Goal: Register for event/course

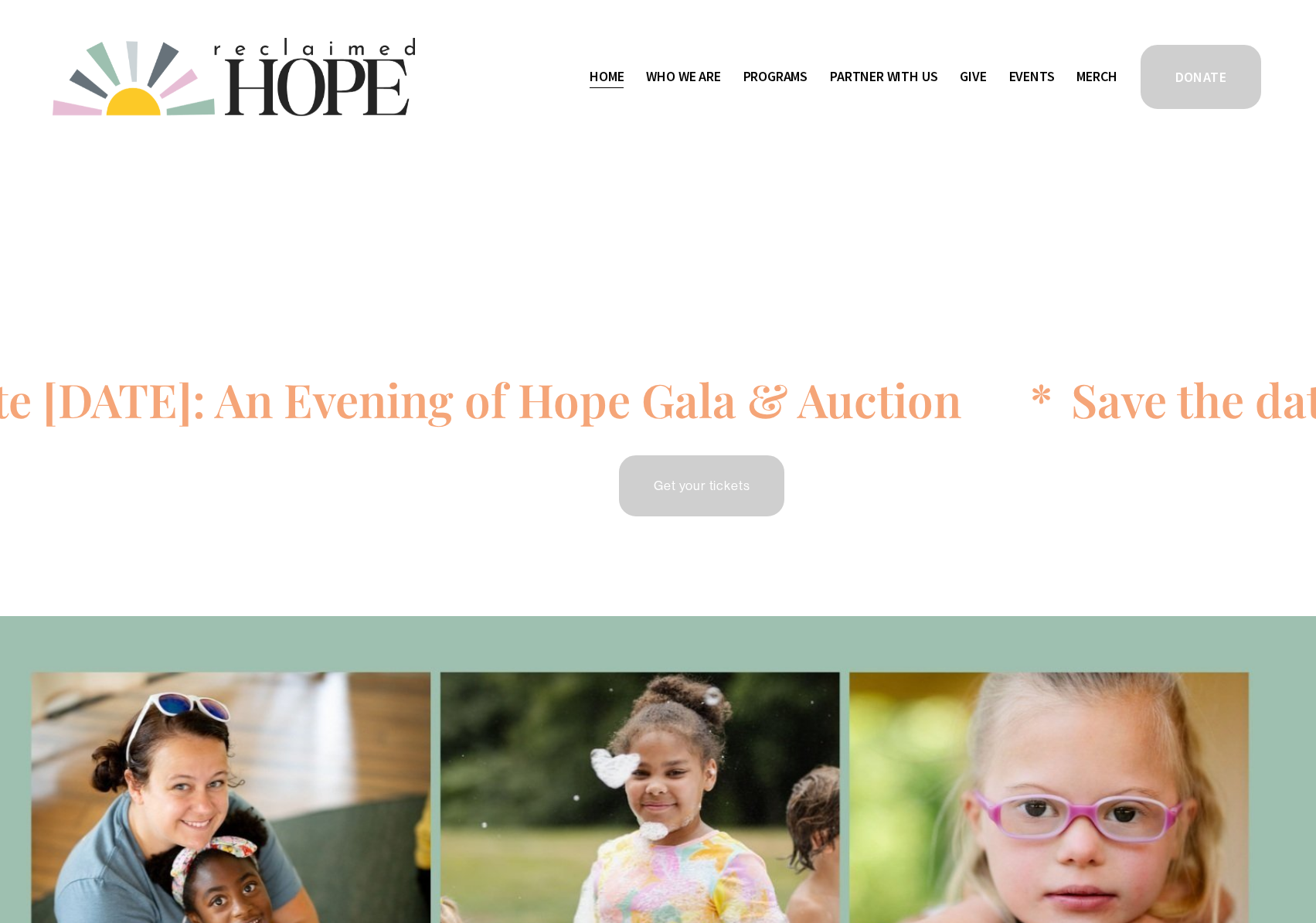
click at [0, 0] on span "Camp Hope" at bounding box center [0, 0] width 0 height 0
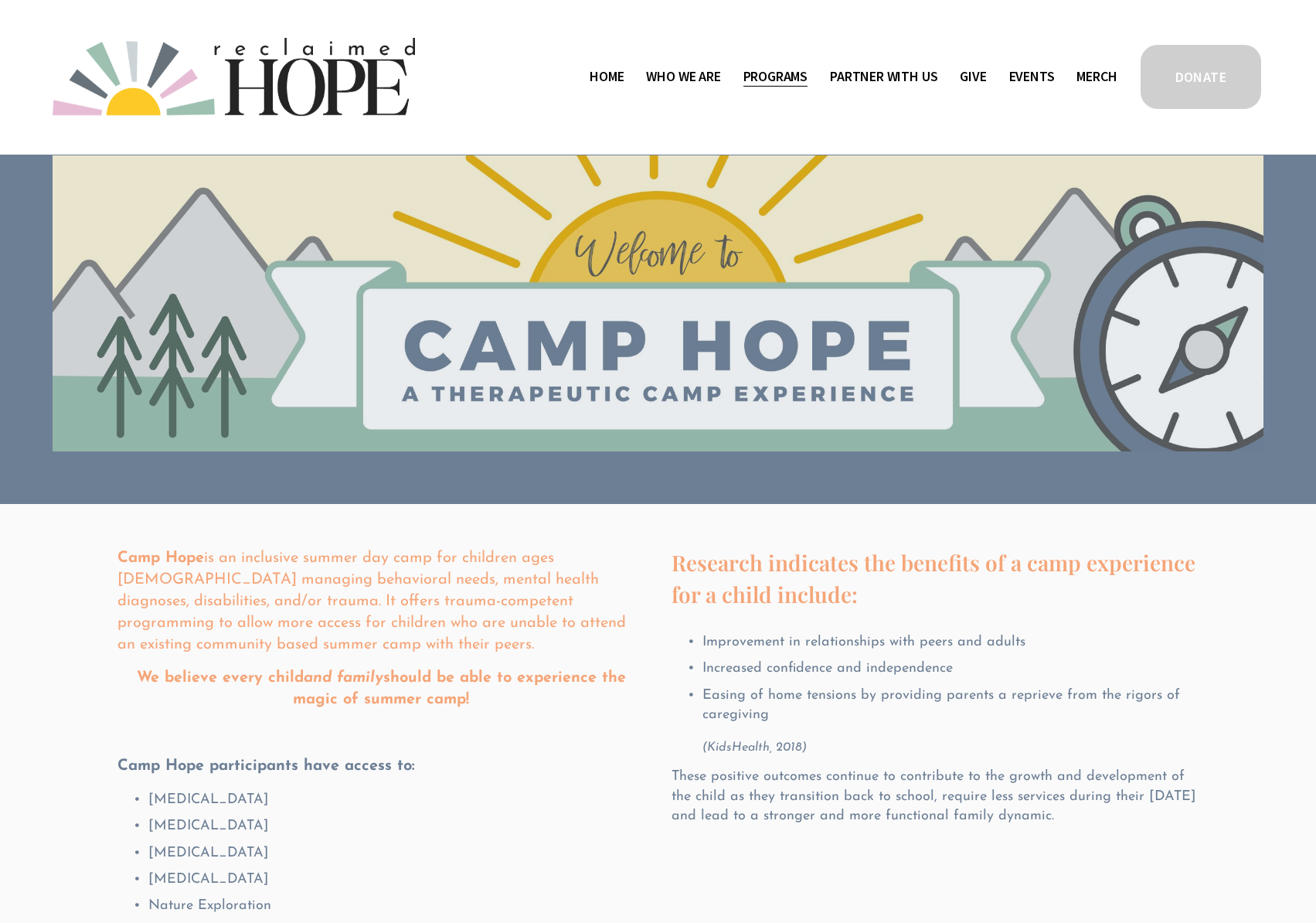
click at [1045, 80] on link "Events" at bounding box center [1031, 78] width 45 height 25
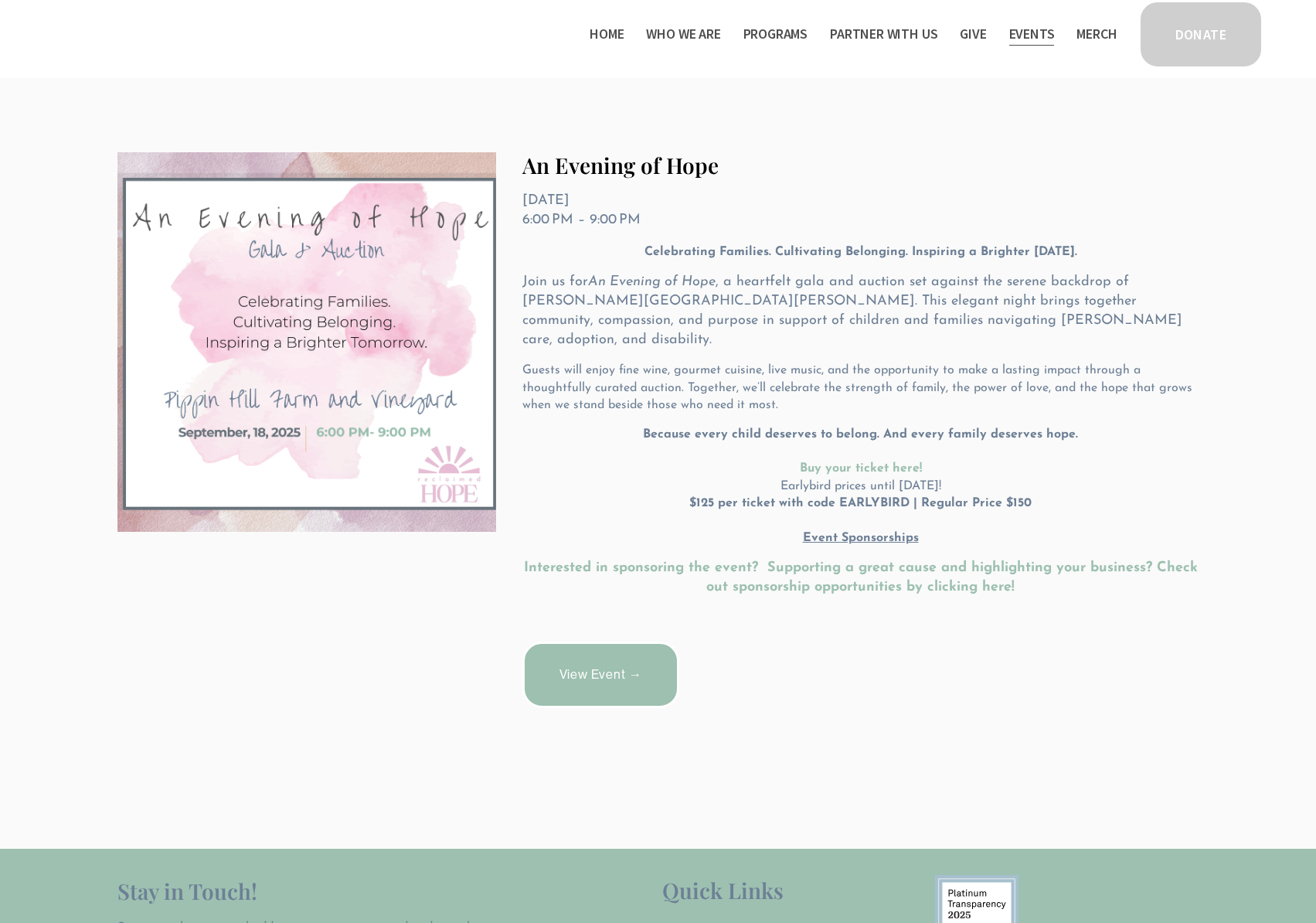
scroll to position [309, 0]
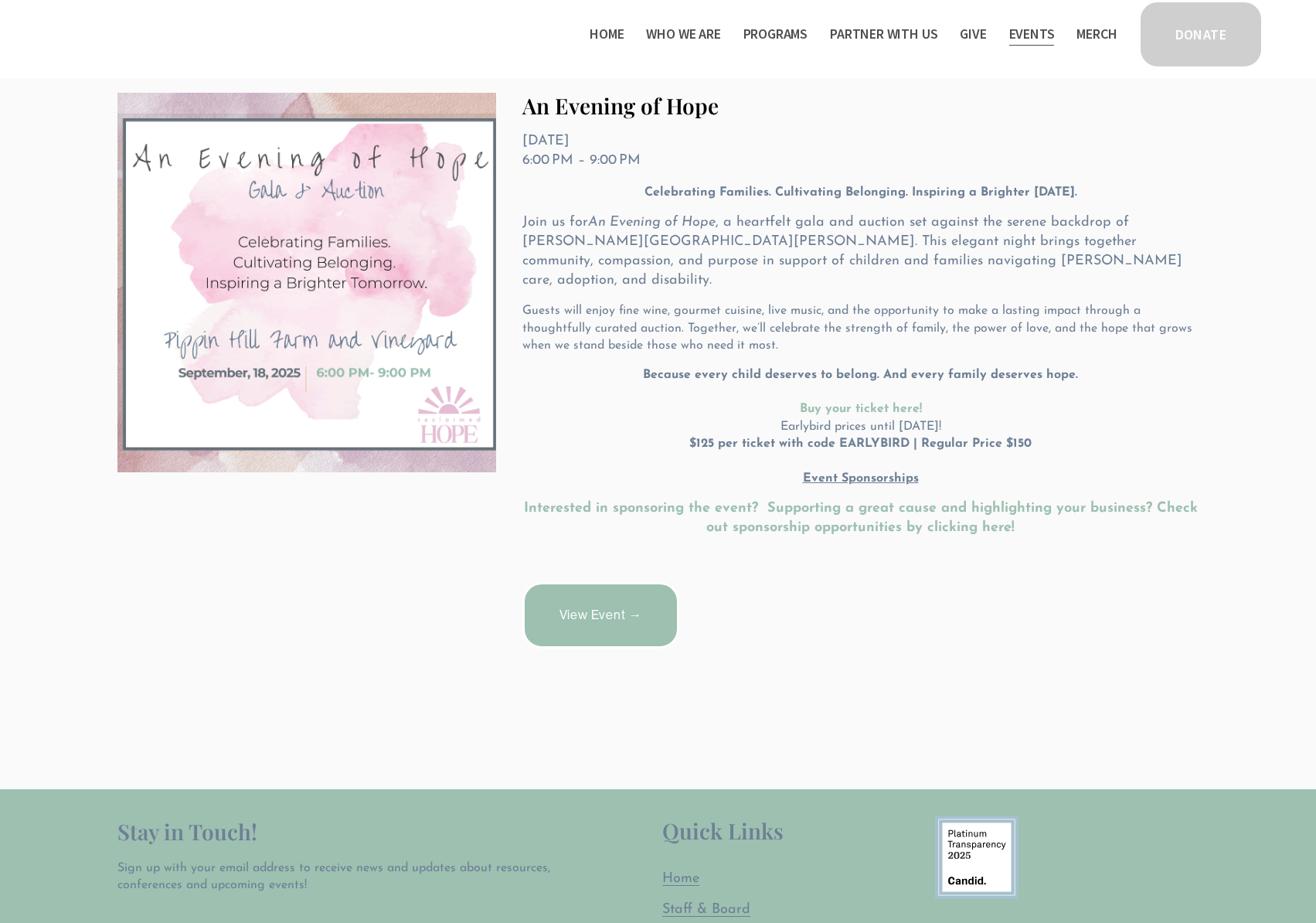
click at [598, 582] on link "View Event →" at bounding box center [601, 615] width 157 height 67
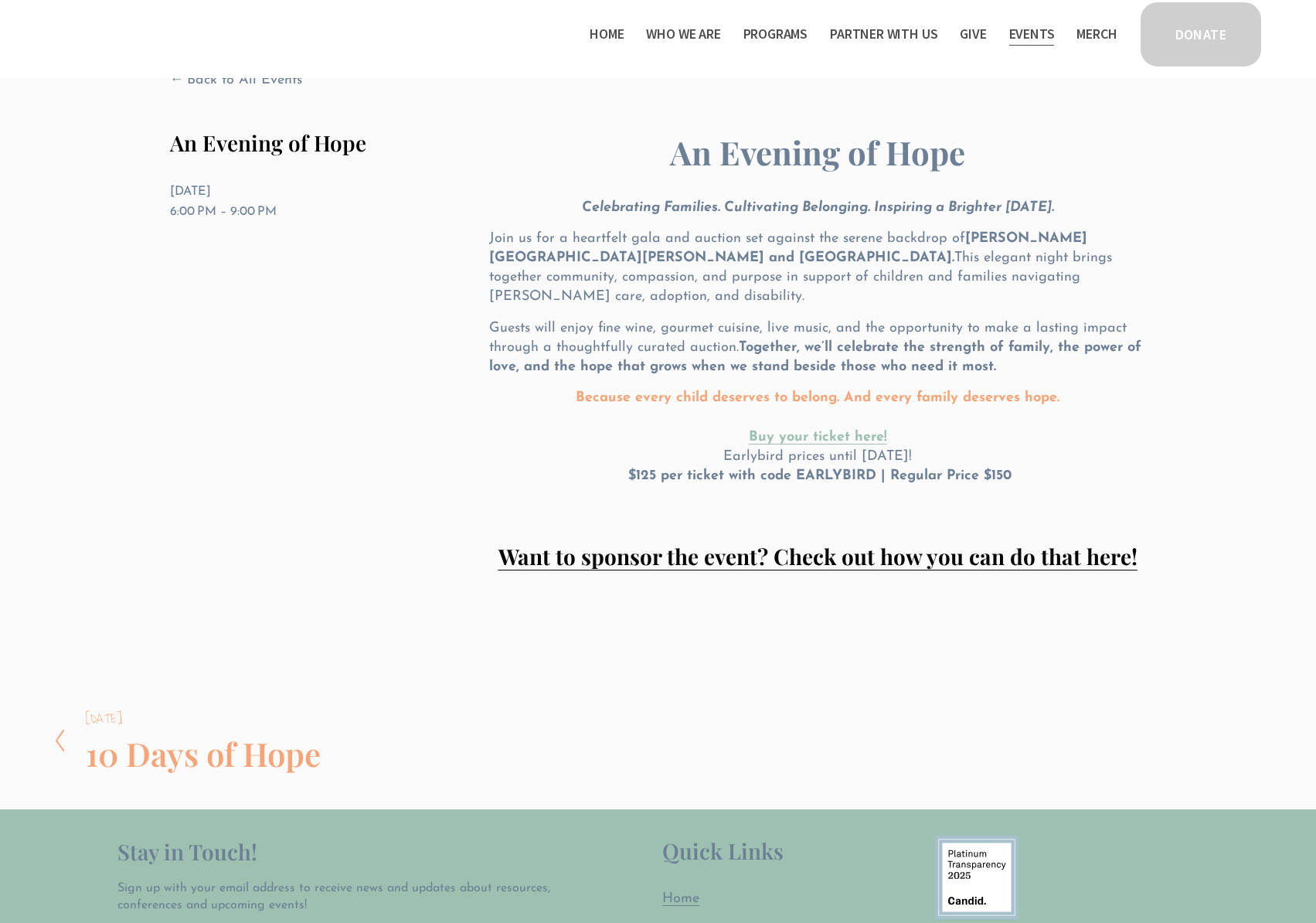
scroll to position [154, 0]
